Goal: Task Accomplishment & Management: Manage account settings

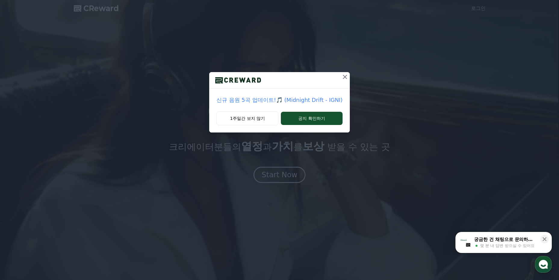
click at [341, 77] on icon at bounding box center [344, 76] width 7 height 7
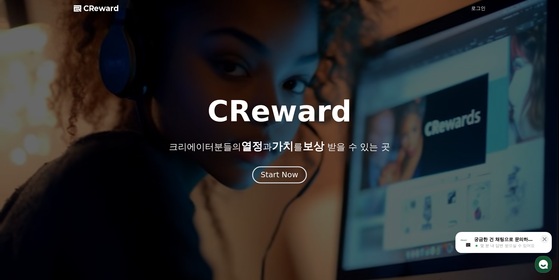
click at [280, 174] on div "Start Now" at bounding box center [279, 175] width 37 height 10
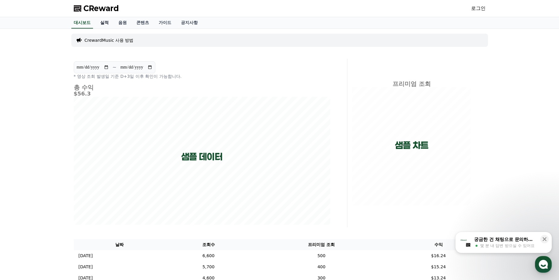
click at [105, 24] on link "실적" at bounding box center [104, 22] width 18 height 11
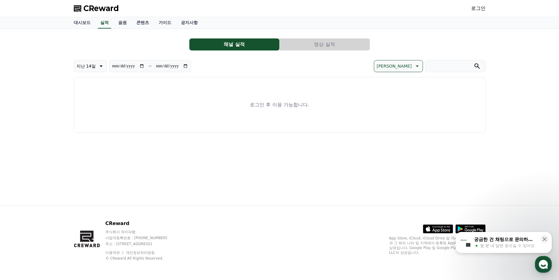
click at [477, 8] on link "로그인" at bounding box center [478, 8] width 14 height 7
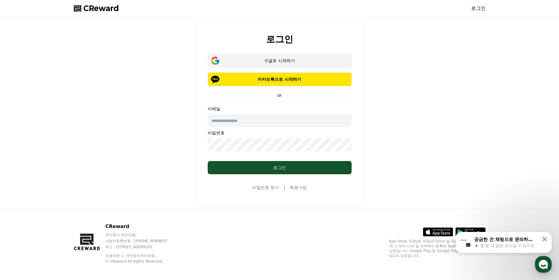
click at [265, 64] on button "구글로 시작하기" at bounding box center [280, 61] width 144 height 14
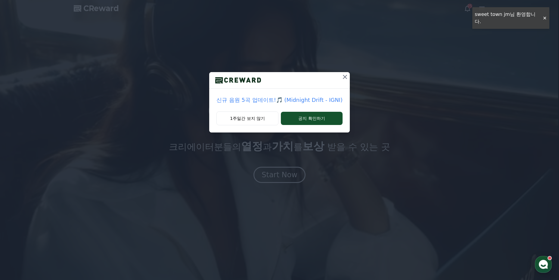
click at [341, 78] on icon at bounding box center [344, 76] width 7 height 7
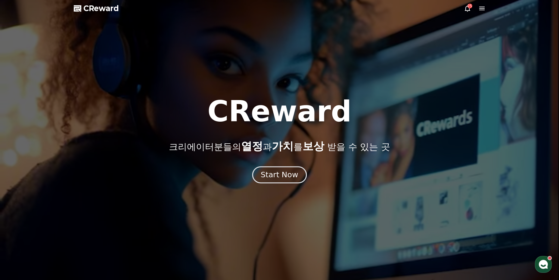
click at [277, 175] on div "Start Now" at bounding box center [279, 175] width 37 height 10
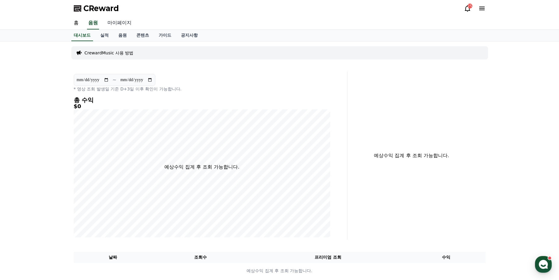
click at [115, 24] on link "마이페이지" at bounding box center [120, 23] width 34 height 13
select select "**********"
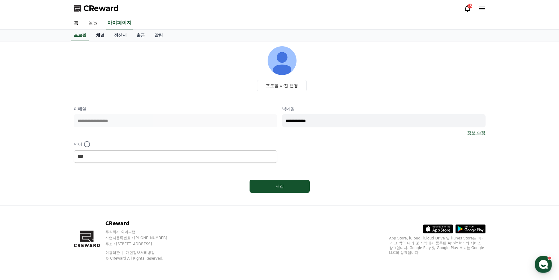
click at [99, 37] on link "채널" at bounding box center [100, 35] width 18 height 11
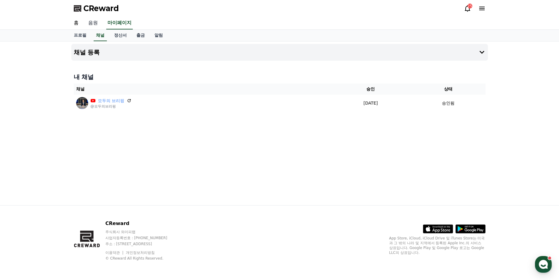
click at [94, 22] on link "음원" at bounding box center [92, 23] width 19 height 13
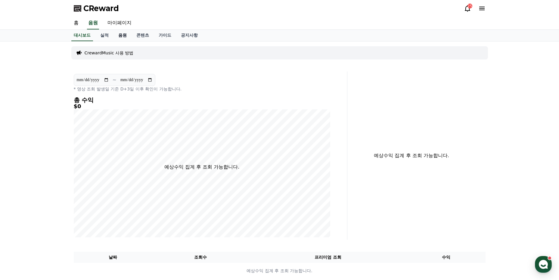
click at [123, 36] on link "음원" at bounding box center [122, 35] width 18 height 11
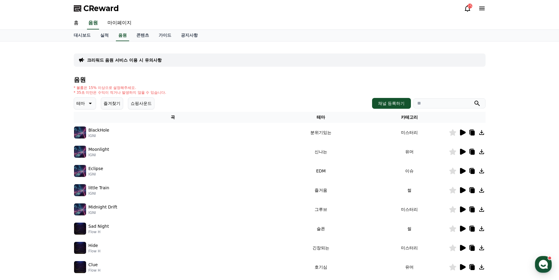
click at [89, 103] on icon at bounding box center [90, 104] width 3 height 2
click at [86, 149] on button "밝은" at bounding box center [81, 152] width 13 height 13
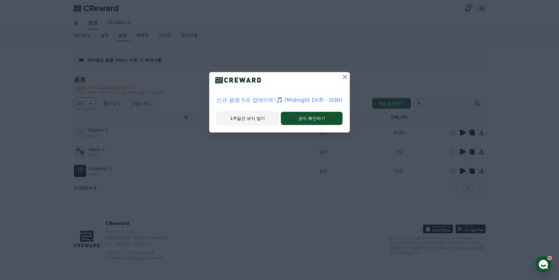
click at [259, 119] on button "1주일간 보지 않기" at bounding box center [247, 119] width 62 height 14
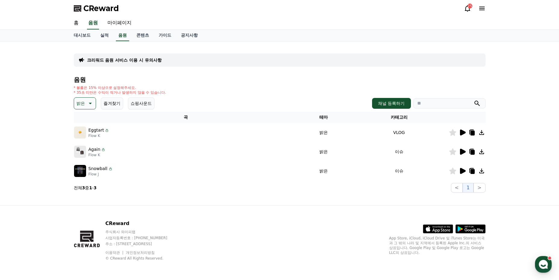
click at [462, 134] on icon at bounding box center [463, 133] width 6 height 6
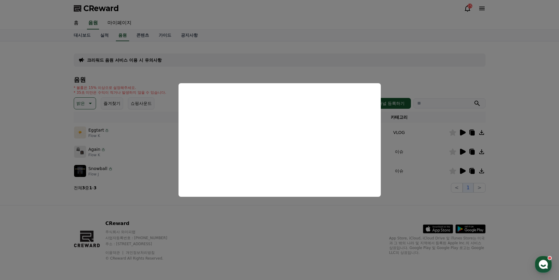
click at [269, 67] on button "close modal" at bounding box center [279, 140] width 559 height 280
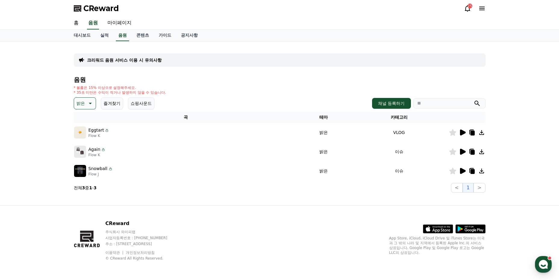
click at [464, 152] on icon at bounding box center [463, 152] width 6 height 6
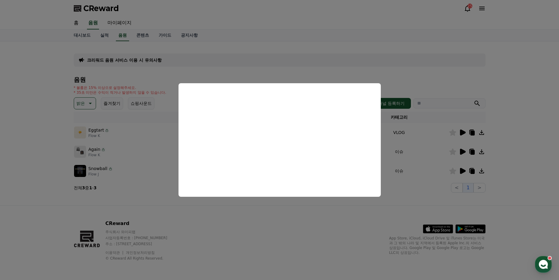
click at [252, 70] on button "close modal" at bounding box center [279, 140] width 559 height 280
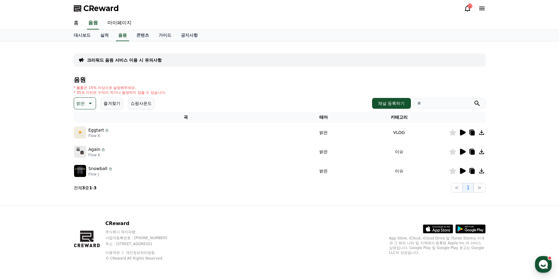
click at [463, 171] on icon at bounding box center [463, 171] width 6 height 6
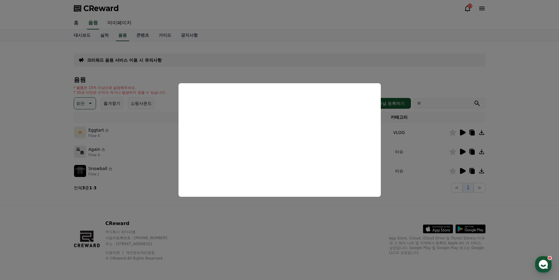
click at [344, 62] on button "close modal" at bounding box center [279, 140] width 559 height 280
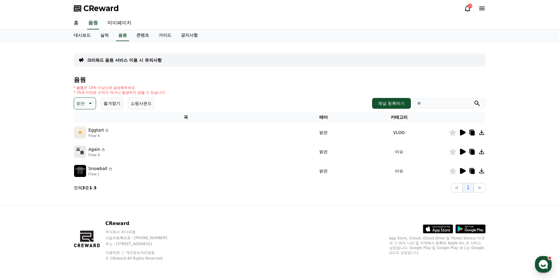
click at [473, 172] on icon at bounding box center [472, 171] width 4 height 5
click at [482, 172] on icon at bounding box center [481, 171] width 7 height 7
click at [168, 35] on link "가이드" at bounding box center [165, 35] width 22 height 11
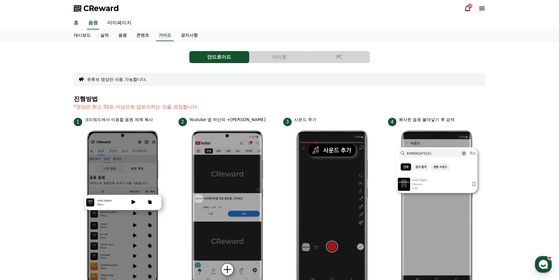
scroll to position [30, 0]
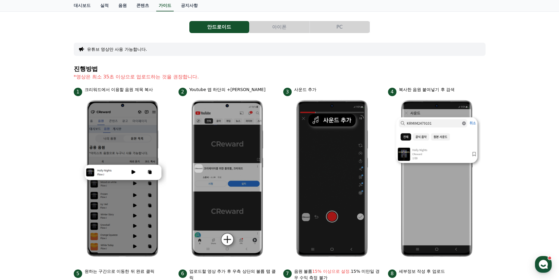
click at [335, 29] on button "PC" at bounding box center [340, 27] width 60 height 12
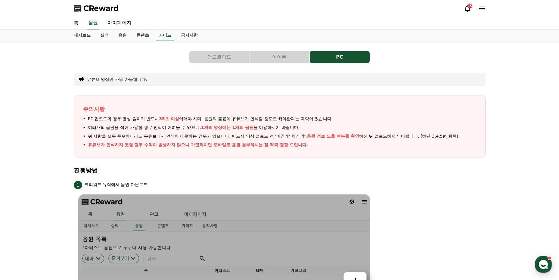
click at [220, 58] on button "안드로이드" at bounding box center [219, 57] width 60 height 12
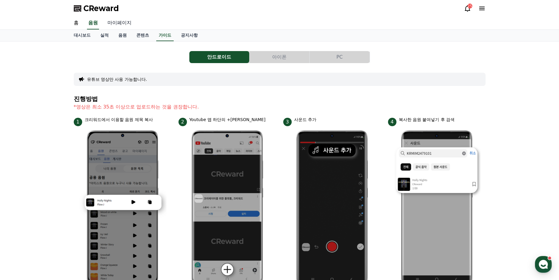
click at [122, 24] on link "마이페이지" at bounding box center [120, 23] width 34 height 13
select select "**********"
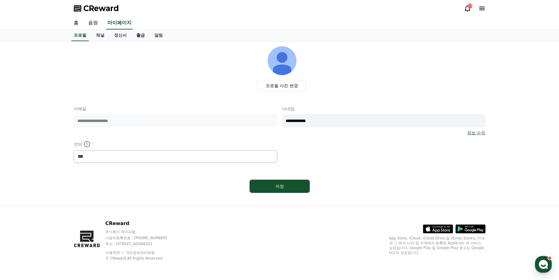
click at [142, 37] on link "출금" at bounding box center [140, 35] width 18 height 11
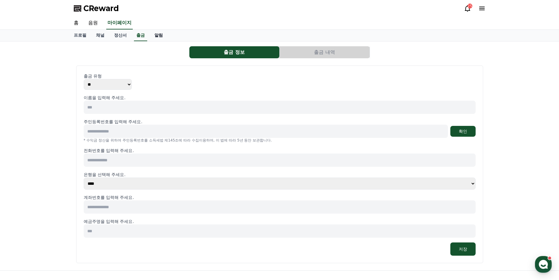
click at [159, 35] on link "알림" at bounding box center [159, 35] width 18 height 11
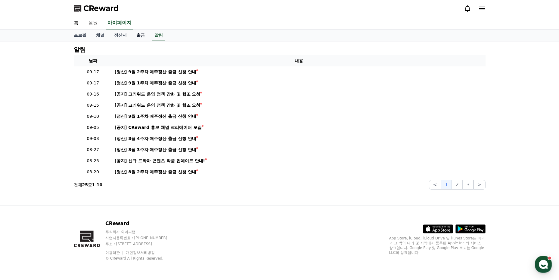
click at [143, 38] on link "출금" at bounding box center [140, 35] width 18 height 11
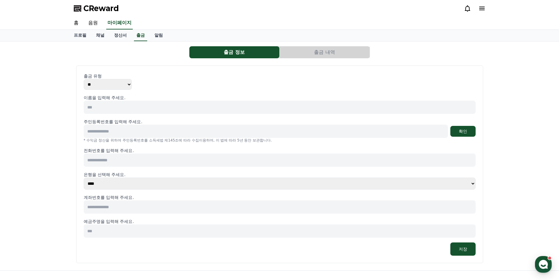
click at [103, 109] on input at bounding box center [280, 107] width 392 height 13
type input "***"
click at [105, 131] on input at bounding box center [266, 131] width 364 height 13
type input "**********"
click at [464, 130] on button "확인" at bounding box center [462, 131] width 25 height 11
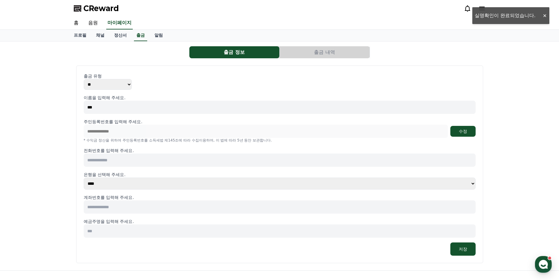
click at [101, 162] on input at bounding box center [280, 160] width 392 height 13
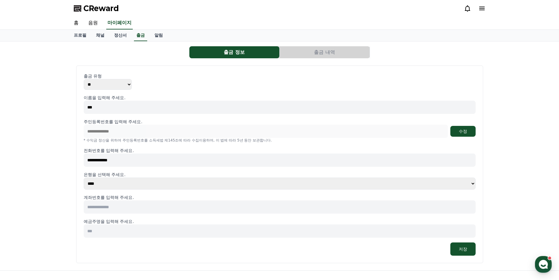
type input "**********"
click at [113, 183] on select "**** **** **** **** **** **** **** ** ** ** ** **** *** **** **** *****" at bounding box center [280, 184] width 392 height 12
select select "********"
click at [84, 178] on select "**** **** **** **** **** **** **** ** ** ** ** **** *** **** **** *****" at bounding box center [280, 184] width 392 height 12
click at [102, 207] on input at bounding box center [280, 207] width 392 height 13
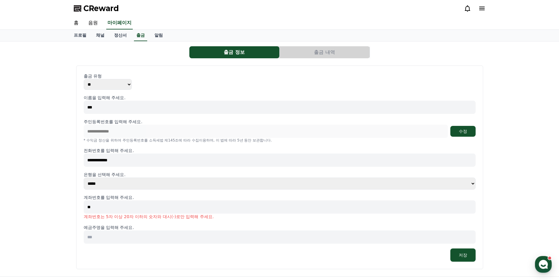
type input "*"
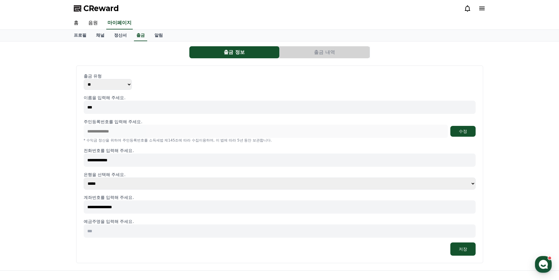
type input "**********"
click at [101, 231] on input at bounding box center [280, 231] width 392 height 13
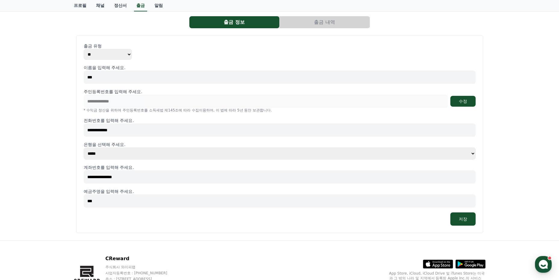
scroll to position [60, 0]
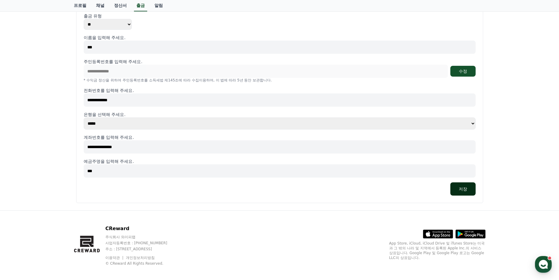
type input "***"
click at [460, 190] on button "저장" at bounding box center [462, 189] width 25 height 13
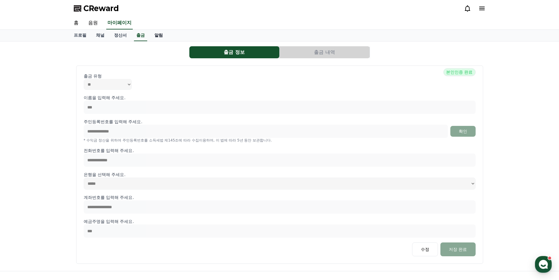
click at [158, 35] on link "알림" at bounding box center [159, 35] width 18 height 11
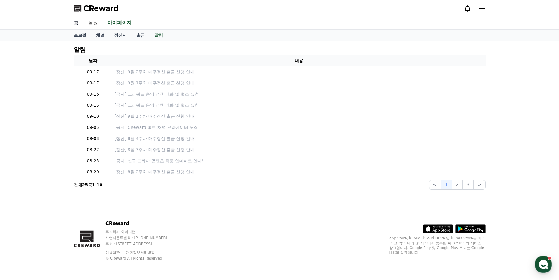
click at [76, 23] on link "홈" at bounding box center [76, 23] width 14 height 13
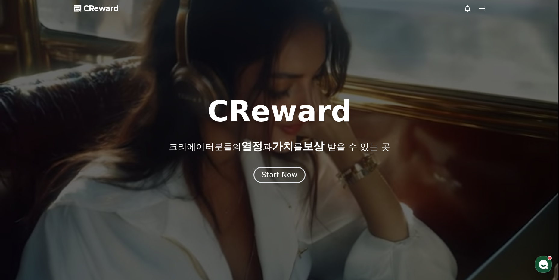
click at [481, 8] on icon at bounding box center [481, 9] width 5 height 4
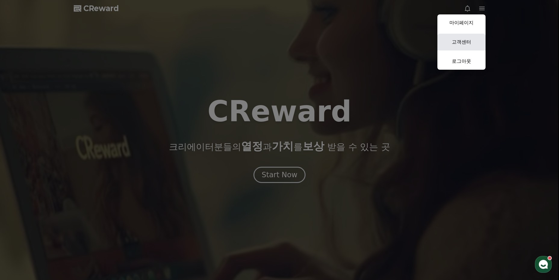
click at [458, 43] on link "고객센터" at bounding box center [461, 42] width 48 height 17
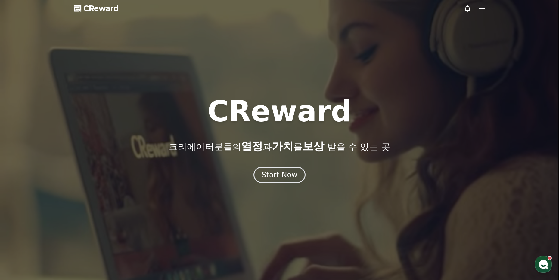
click at [468, 10] on icon at bounding box center [467, 8] width 7 height 7
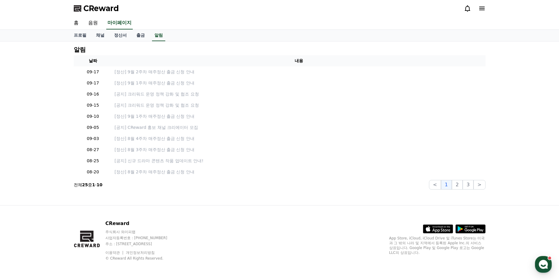
click at [484, 10] on icon at bounding box center [481, 9] width 5 height 4
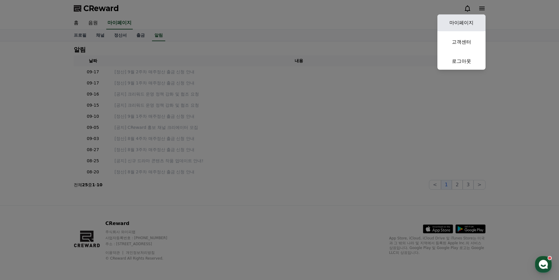
click at [460, 20] on link "마이페이지" at bounding box center [461, 22] width 48 height 17
select select "**********"
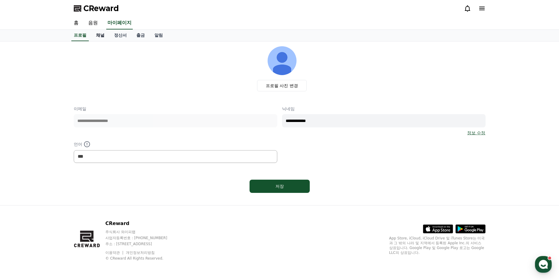
click at [103, 35] on link "채널" at bounding box center [100, 35] width 18 height 11
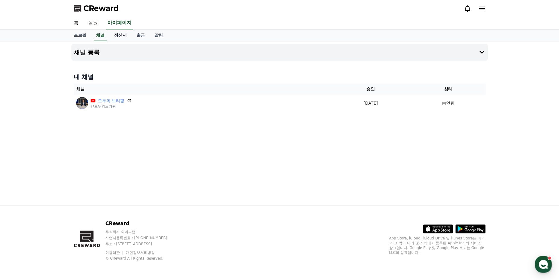
click at [116, 35] on link "정산서" at bounding box center [120, 35] width 22 height 11
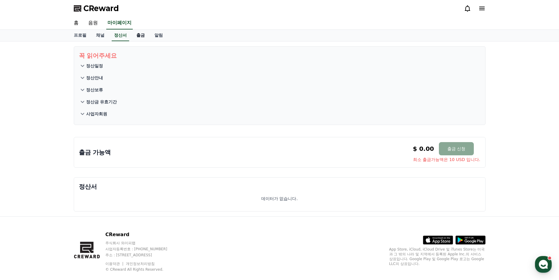
click at [140, 32] on link "출금" at bounding box center [140, 35] width 18 height 11
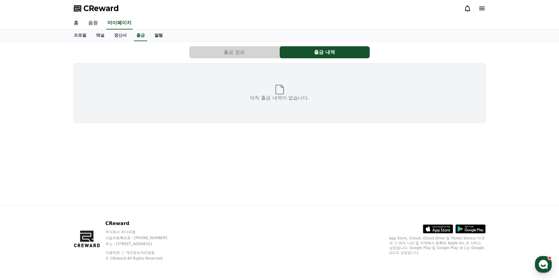
click at [159, 37] on link "알림" at bounding box center [159, 35] width 18 height 11
